Goal: Information Seeking & Learning: Learn about a topic

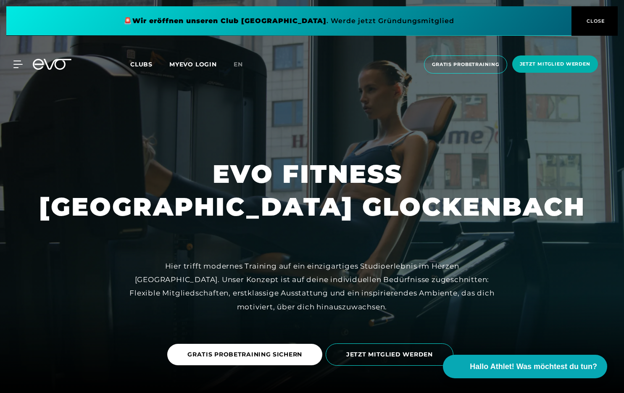
click at [595, 19] on span "CLOSE" at bounding box center [595, 21] width 21 height 8
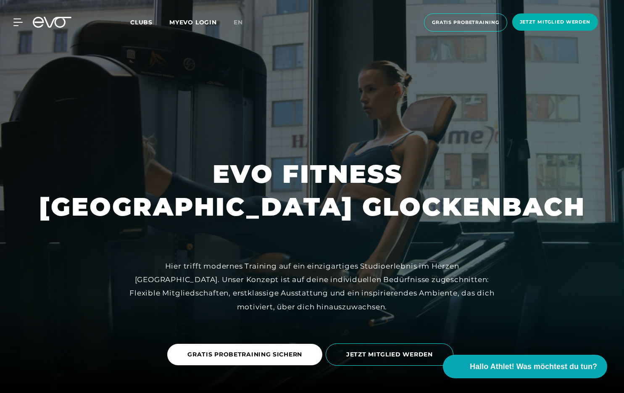
click at [26, 26] on div "MyEVO Login Über EVO Mitgliedschaften Probetraining TAGESPASS EVO Studios [GEOG…" at bounding box center [312, 23] width 621 height 32
click at [43, 23] on icon at bounding box center [52, 22] width 39 height 11
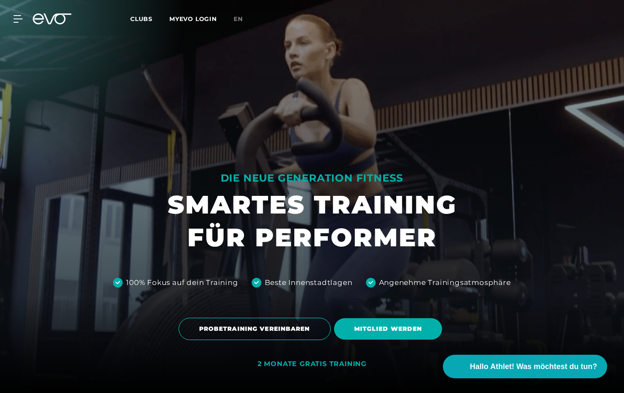
click at [26, 21] on div "MyEVO Login Über EVO Mitgliedschaften Probetraining TAGESPASS EVO Studios [GEOG…" at bounding box center [12, 19] width 29 height 8
click at [19, 22] on icon at bounding box center [20, 19] width 12 height 7
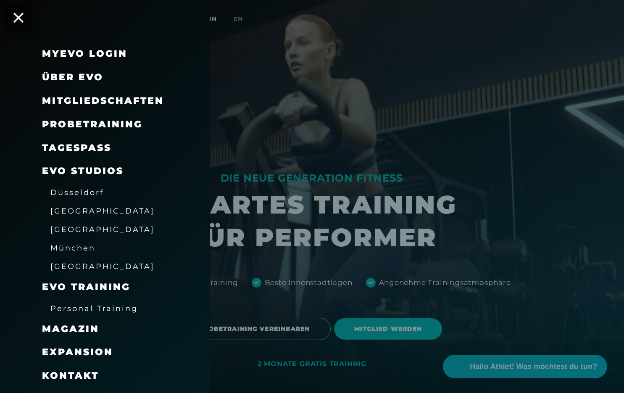
click at [104, 103] on span "Mitgliedschaften" at bounding box center [103, 100] width 122 height 11
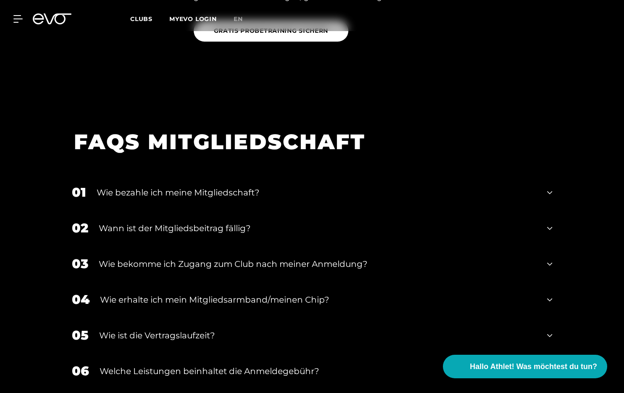
scroll to position [1017, 0]
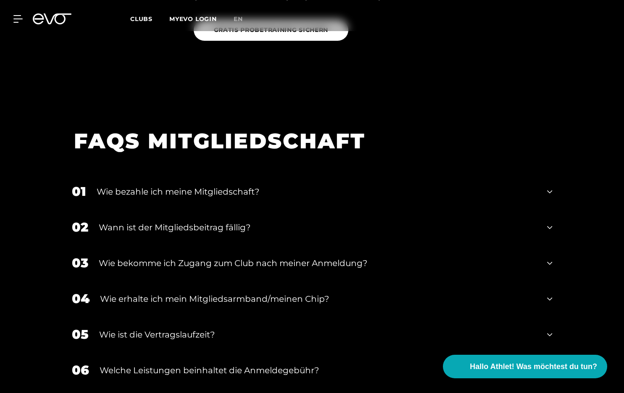
click at [253, 199] on div "01 Wie bezahle ich meine Mitgliedschaft?" at bounding box center [312, 192] width 498 height 36
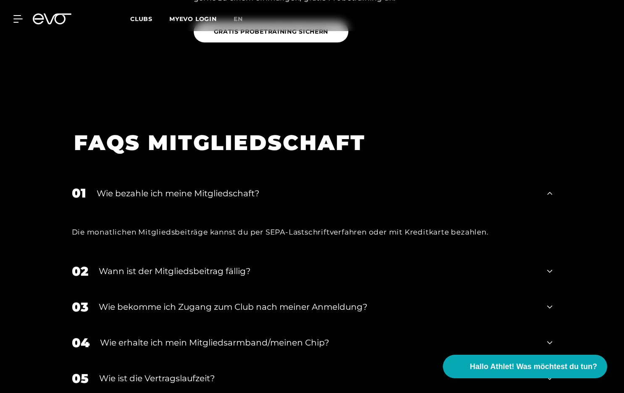
scroll to position [1015, 0]
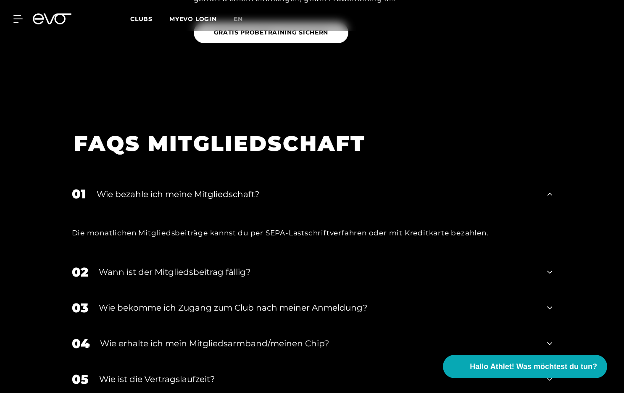
click at [255, 197] on div "Wie bezahle ich meine Mitgliedschaft?" at bounding box center [317, 194] width 440 height 13
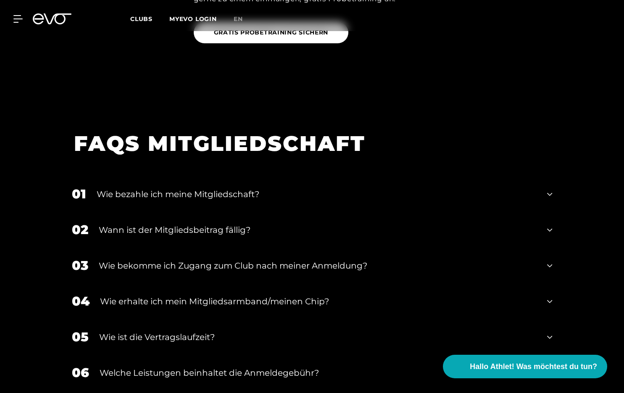
click at [263, 227] on div "Wann ist der Mitgliedsbeitrag fällig?" at bounding box center [318, 230] width 438 height 13
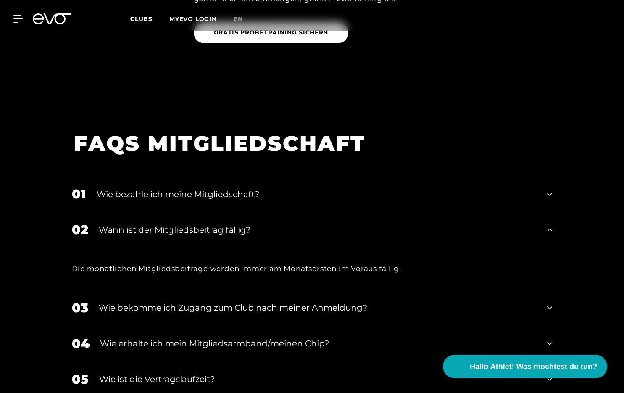
click at [263, 227] on div "Wann ist der Mitgliedsbeitrag fällig?" at bounding box center [318, 230] width 438 height 13
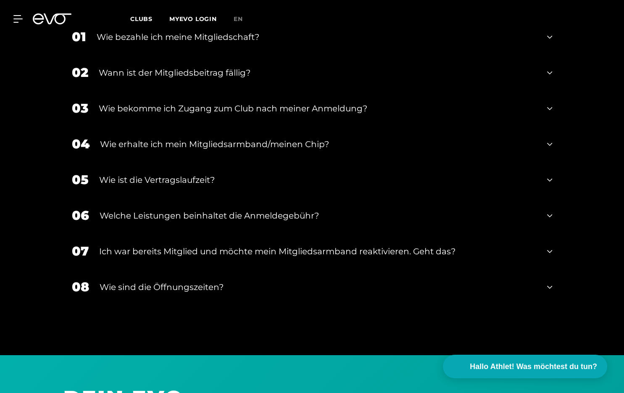
scroll to position [1177, 0]
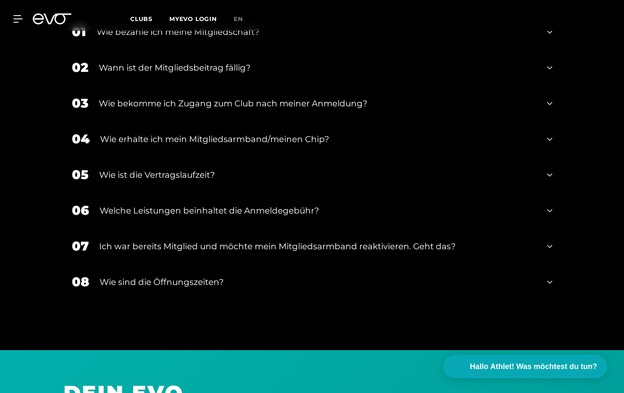
click at [250, 183] on div "05 Wie ist die Vertragslaufzeit?" at bounding box center [312, 175] width 498 height 36
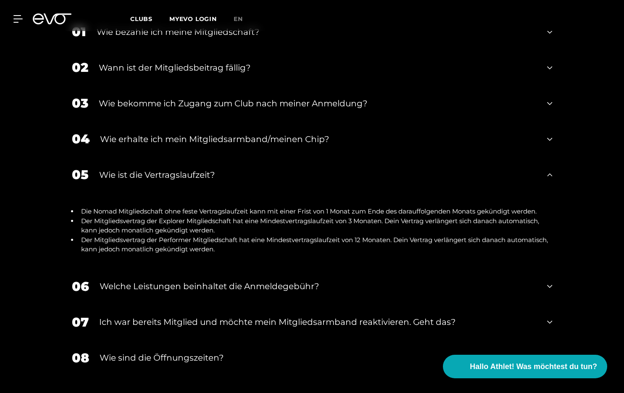
click at [254, 177] on div "Wie ist die Vertragslaufzeit?" at bounding box center [318, 175] width 438 height 13
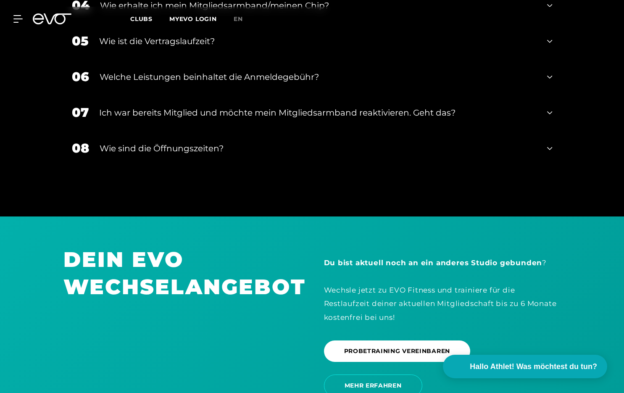
scroll to position [1315, 0]
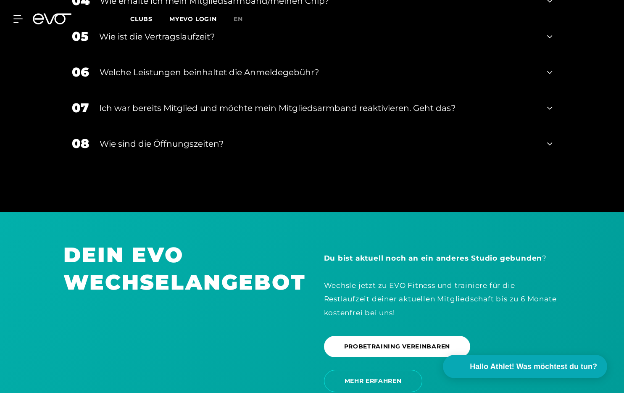
click at [201, 146] on div "Wie sind die Öffnungszeiten?" at bounding box center [319, 143] width 438 height 13
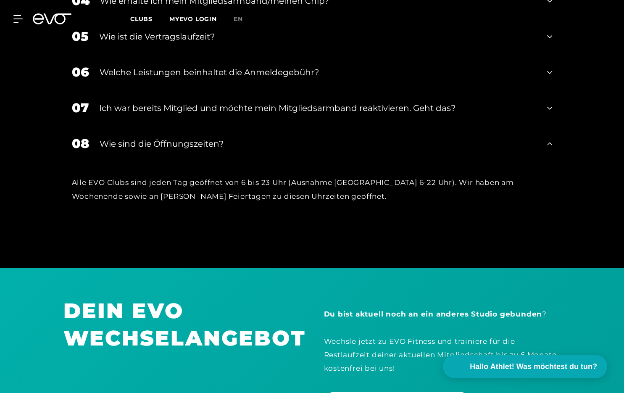
click at [201, 146] on div "Wie sind die Öffnungszeiten?" at bounding box center [319, 143] width 438 height 13
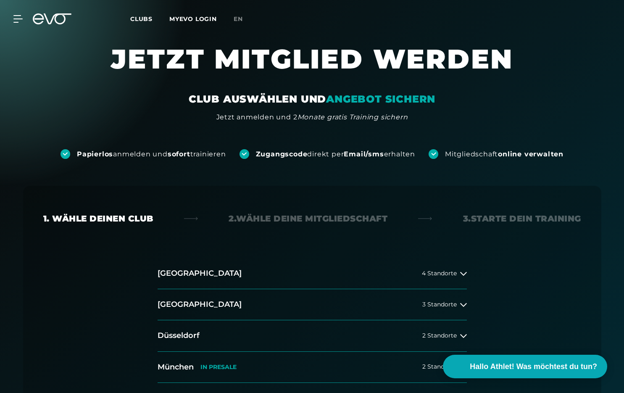
scroll to position [0, 0]
click at [11, 18] on div at bounding box center [12, 19] width 25 height 8
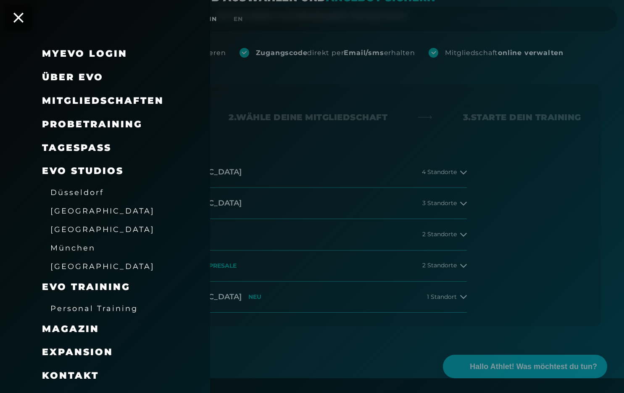
click at [126, 99] on span "Mitgliedschaften" at bounding box center [103, 100] width 122 height 11
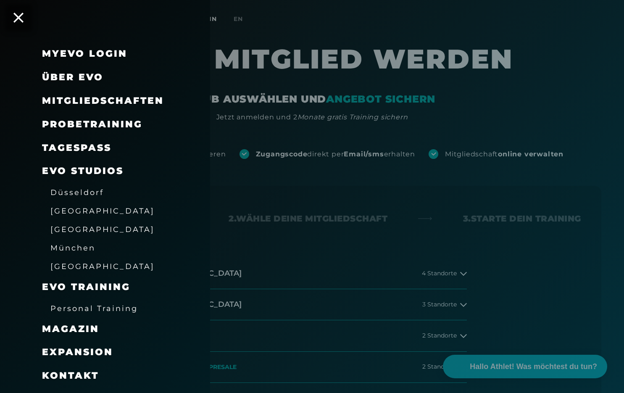
click at [333, 192] on div at bounding box center [312, 196] width 624 height 393
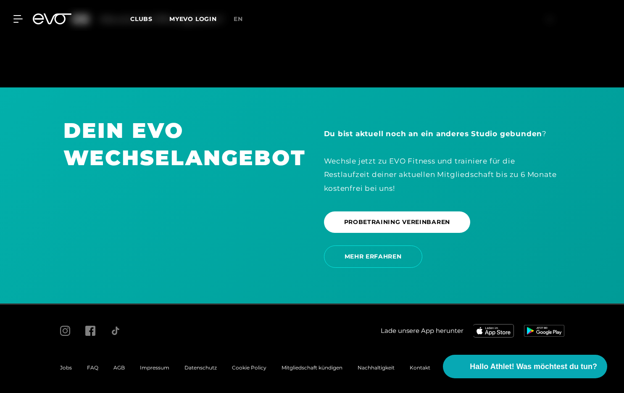
scroll to position [1439, 0]
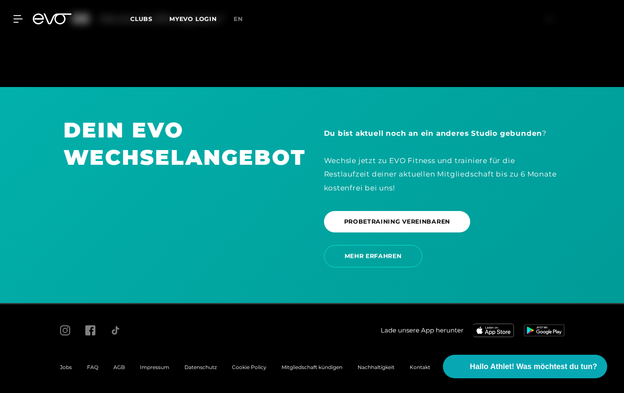
scroll to position [1439, 0]
